Goal: Task Accomplishment & Management: Manage account settings

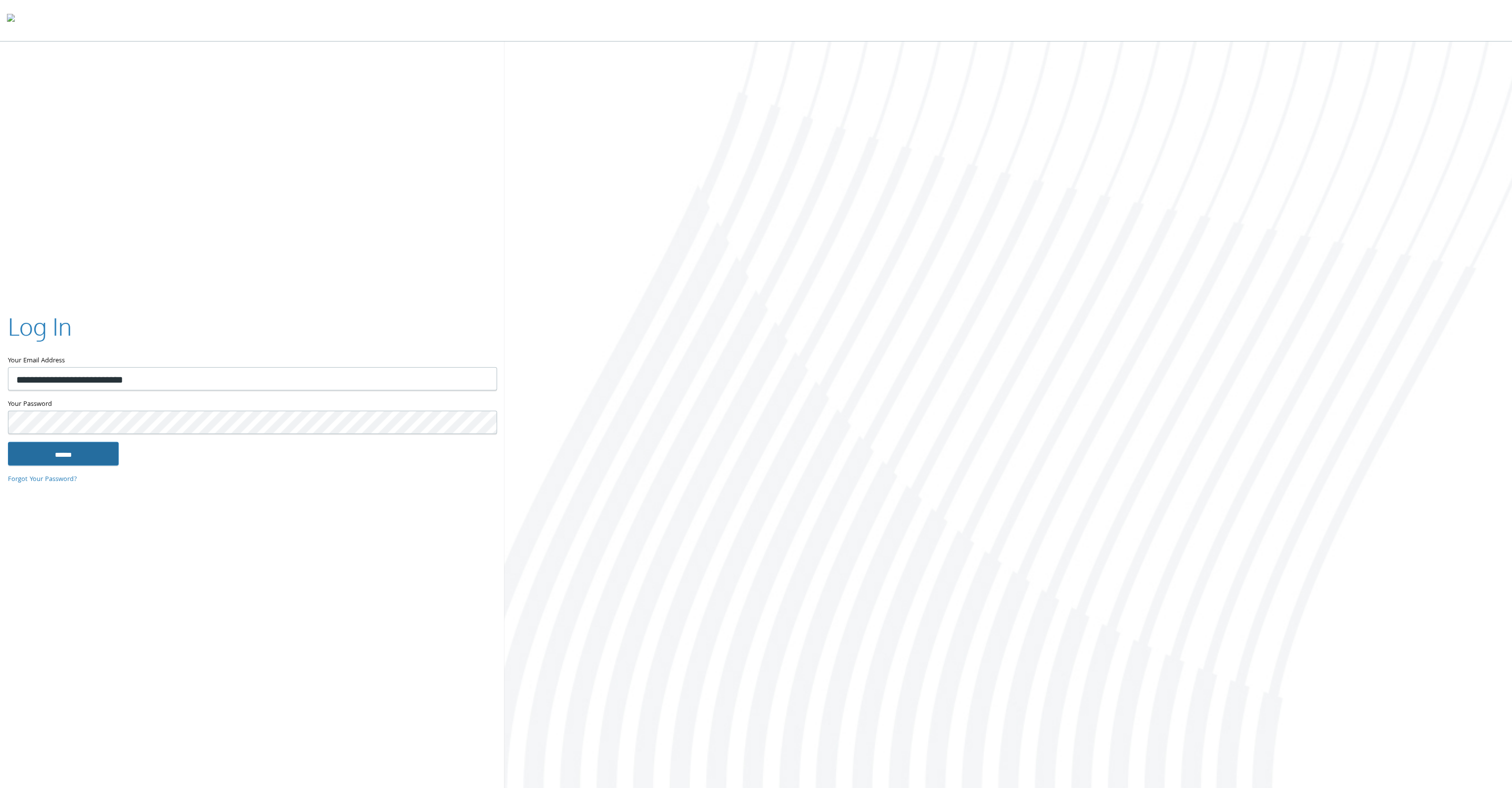
click at [65, 452] on input "******" at bounding box center [63, 453] width 111 height 23
type input "**********"
click at [91, 449] on input "******" at bounding box center [63, 453] width 111 height 23
